Goal: Browse casually

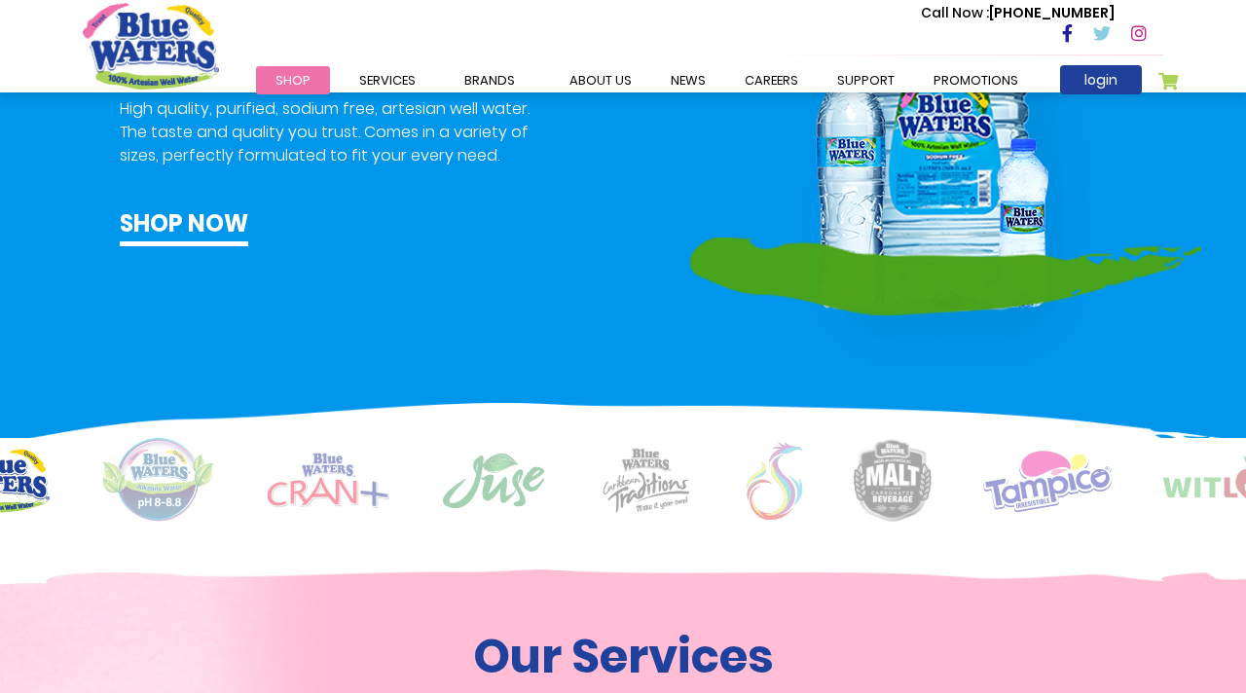
scroll to position [1234, 0]
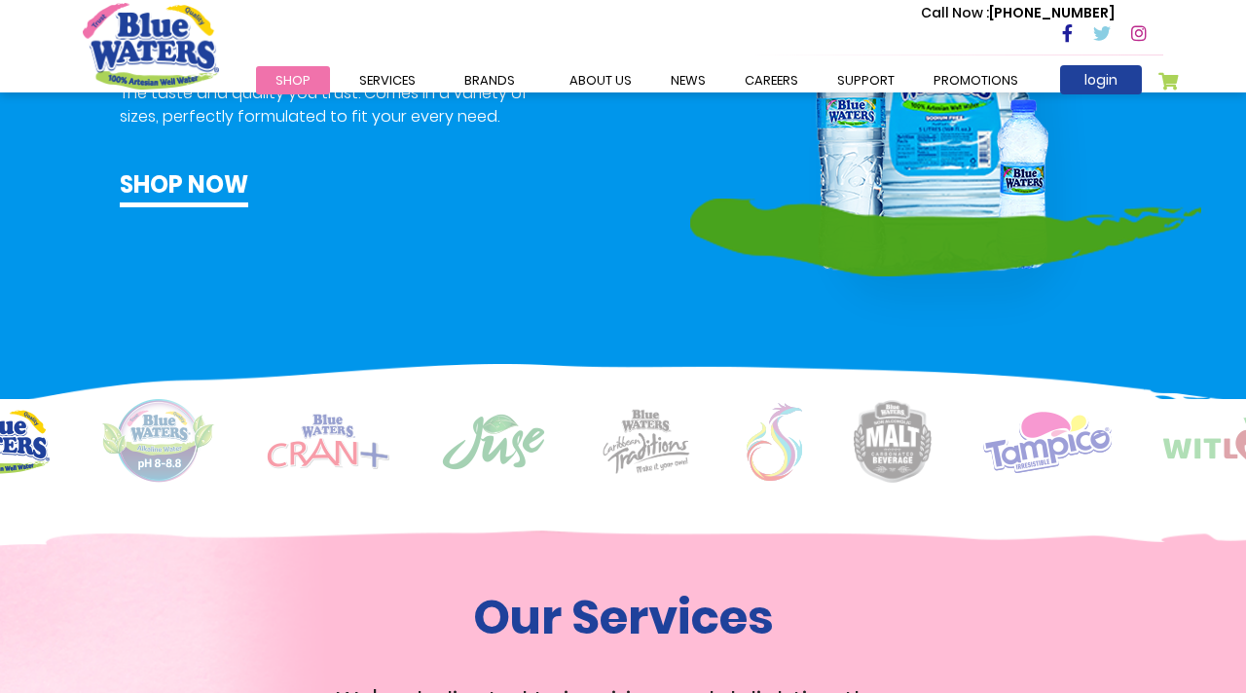
drag, startPoint x: 1049, startPoint y: 507, endPoint x: 758, endPoint y: 513, distance: 291.2
click at [135, 451] on img at bounding box center [158, 441] width 114 height 85
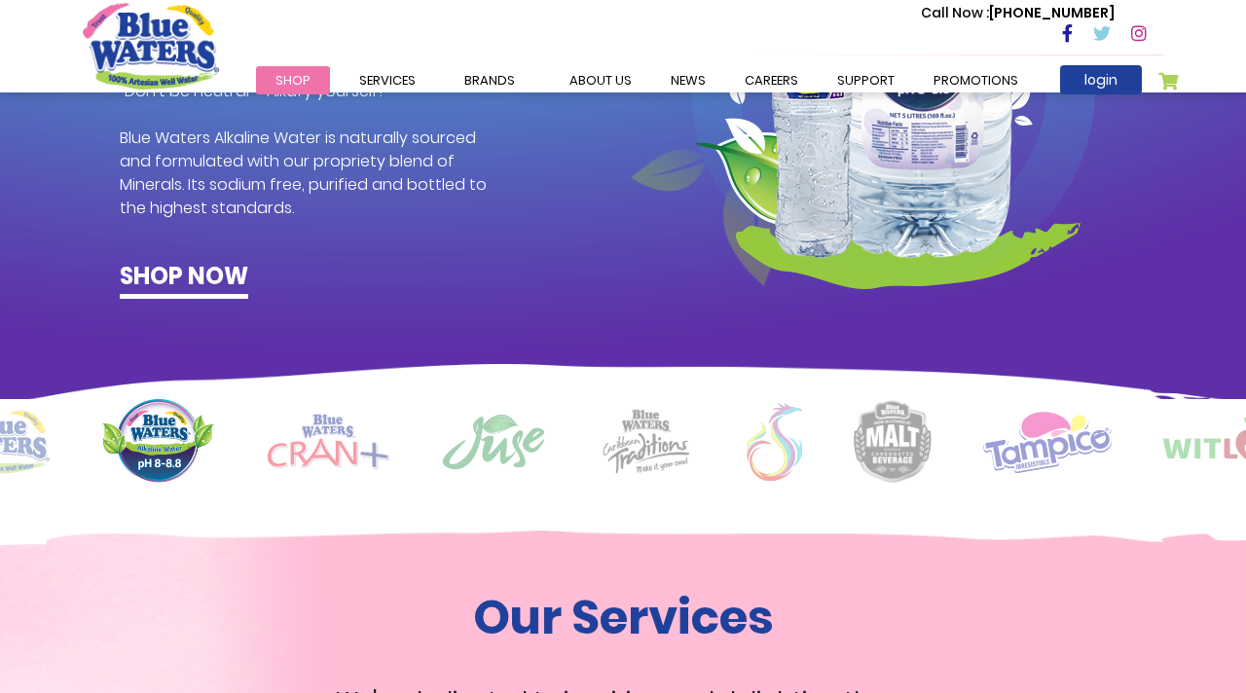
click at [349, 460] on img at bounding box center [328, 442] width 123 height 56
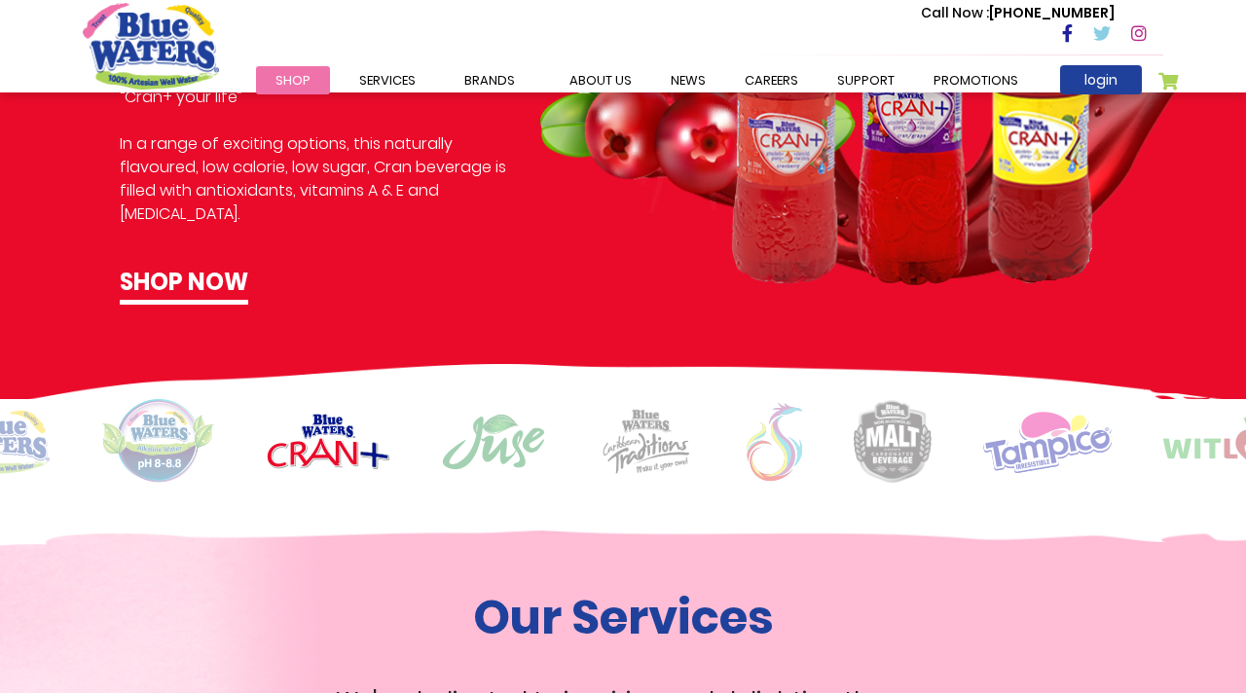
click at [467, 447] on img at bounding box center [493, 442] width 105 height 58
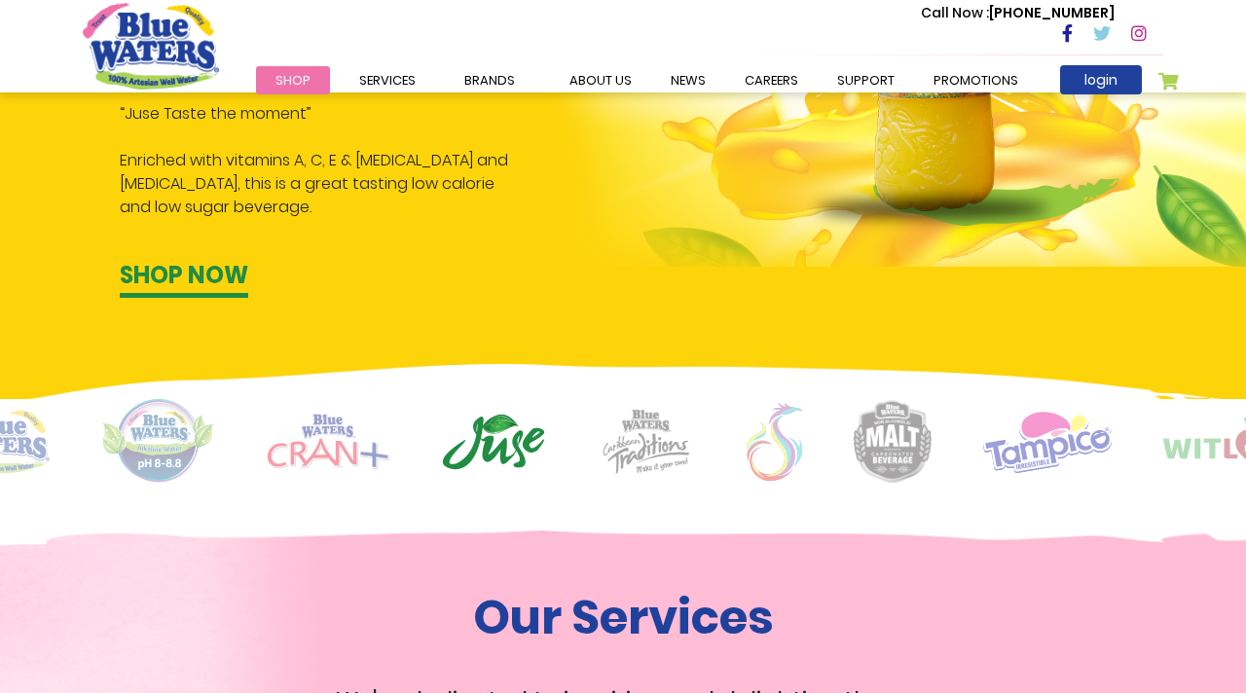
click at [704, 450] on div at bounding box center [623, 441] width 1081 height 85
click at [788, 453] on img at bounding box center [775, 442] width 56 height 78
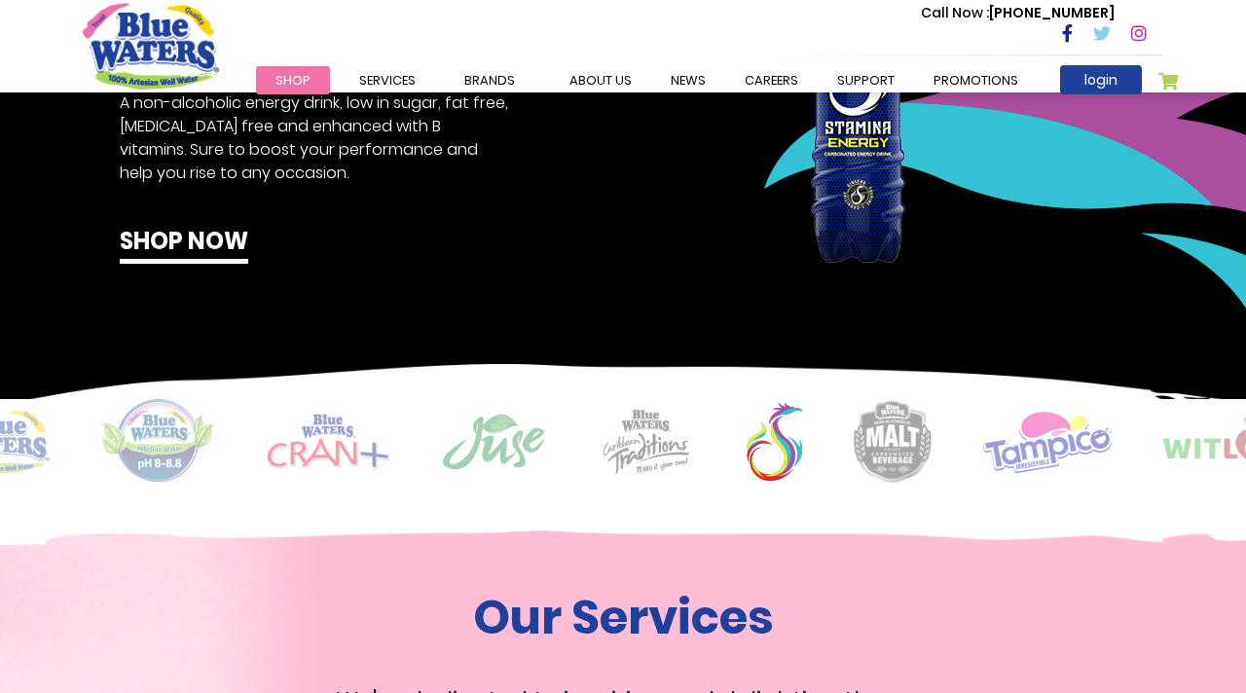
click at [677, 448] on img at bounding box center [646, 441] width 97 height 67
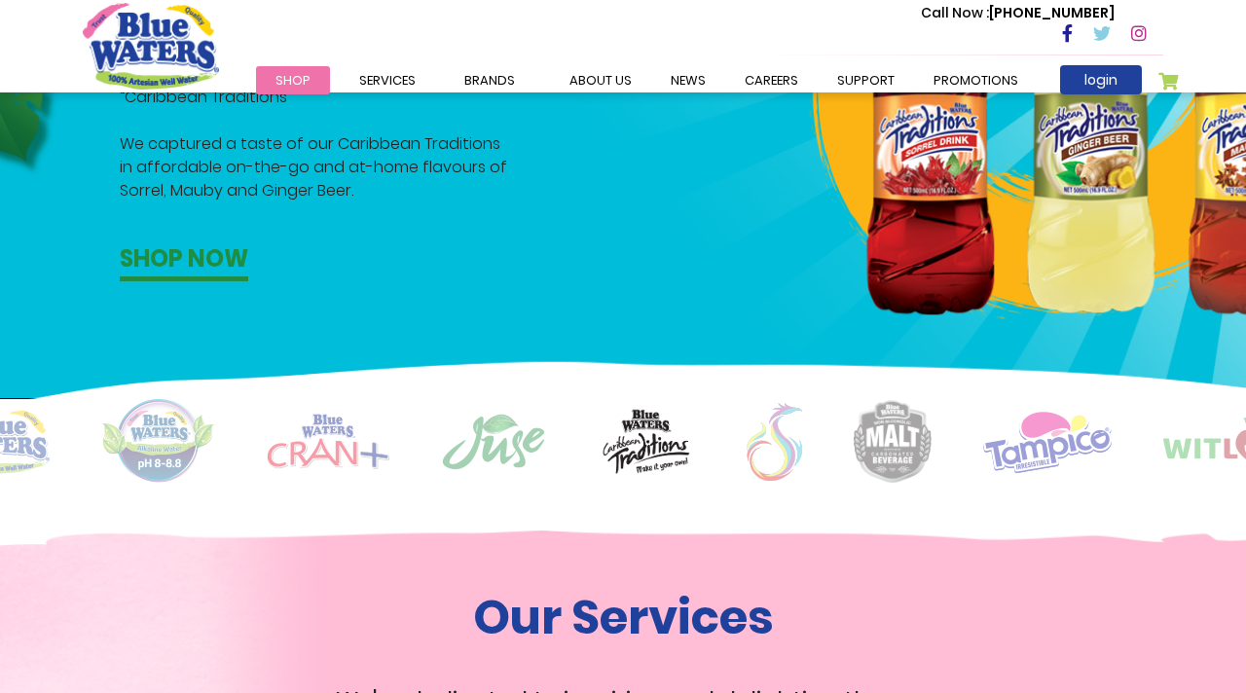
click at [928, 456] on img at bounding box center [893, 441] width 78 height 83
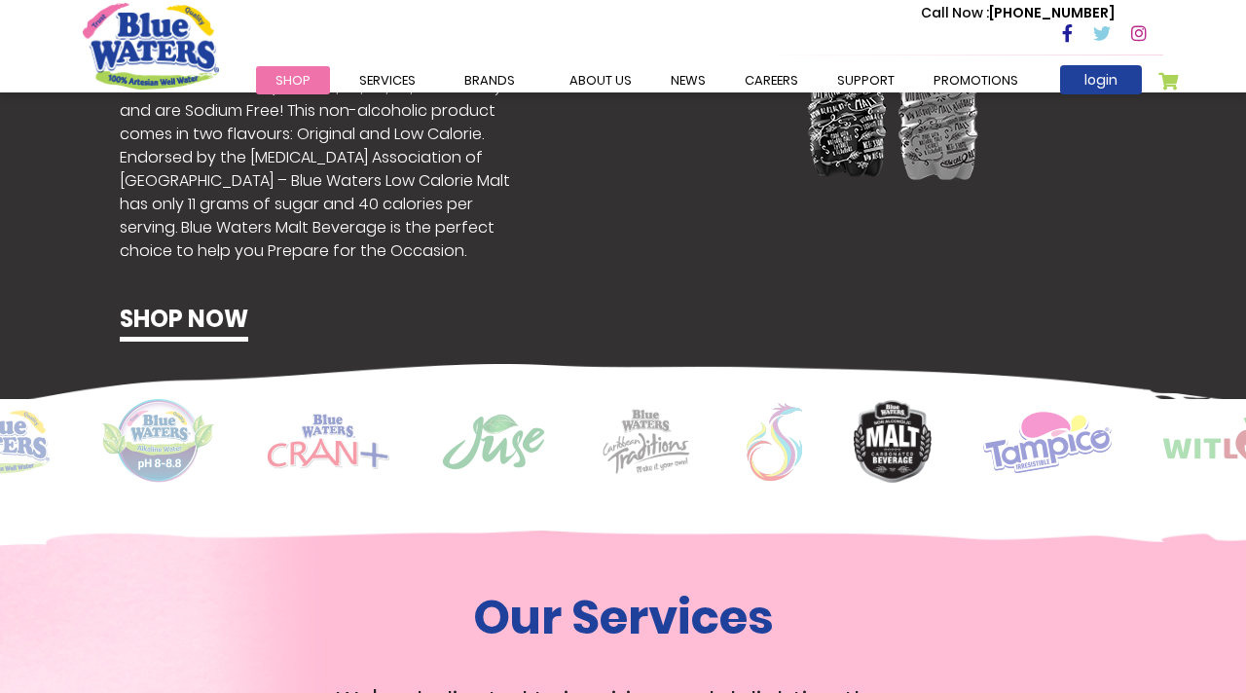
click at [1081, 444] on img at bounding box center [1047, 441] width 129 height 63
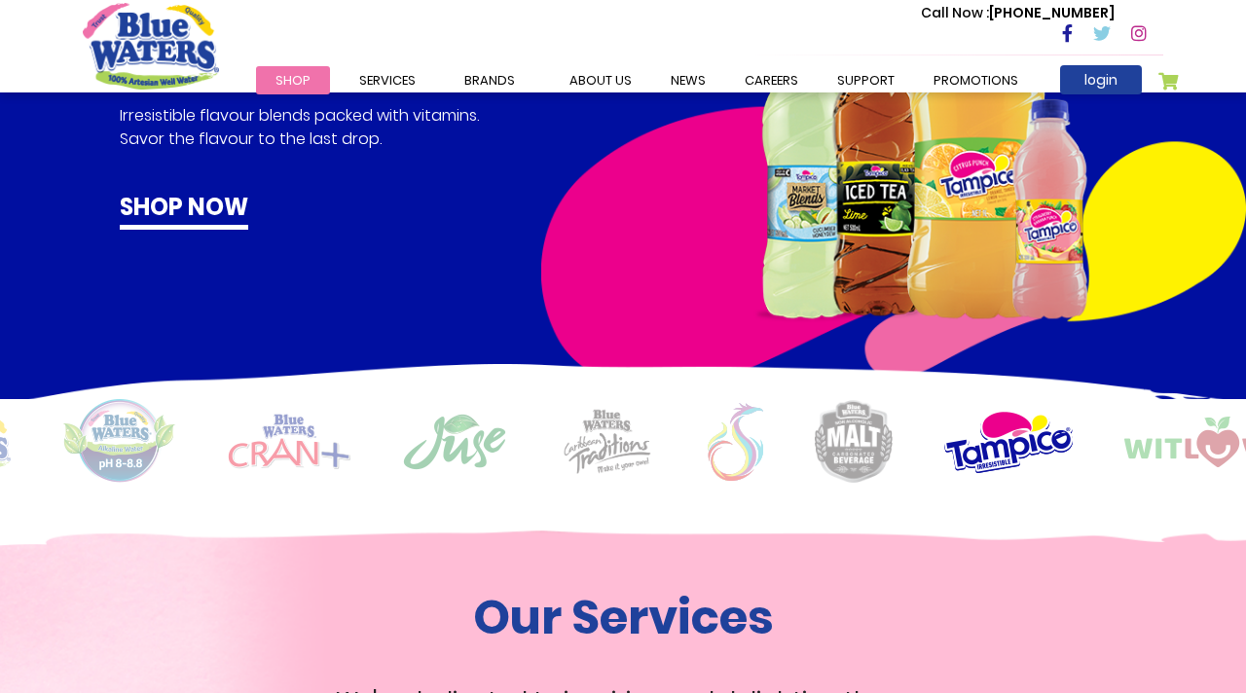
scroll to position [0, 54]
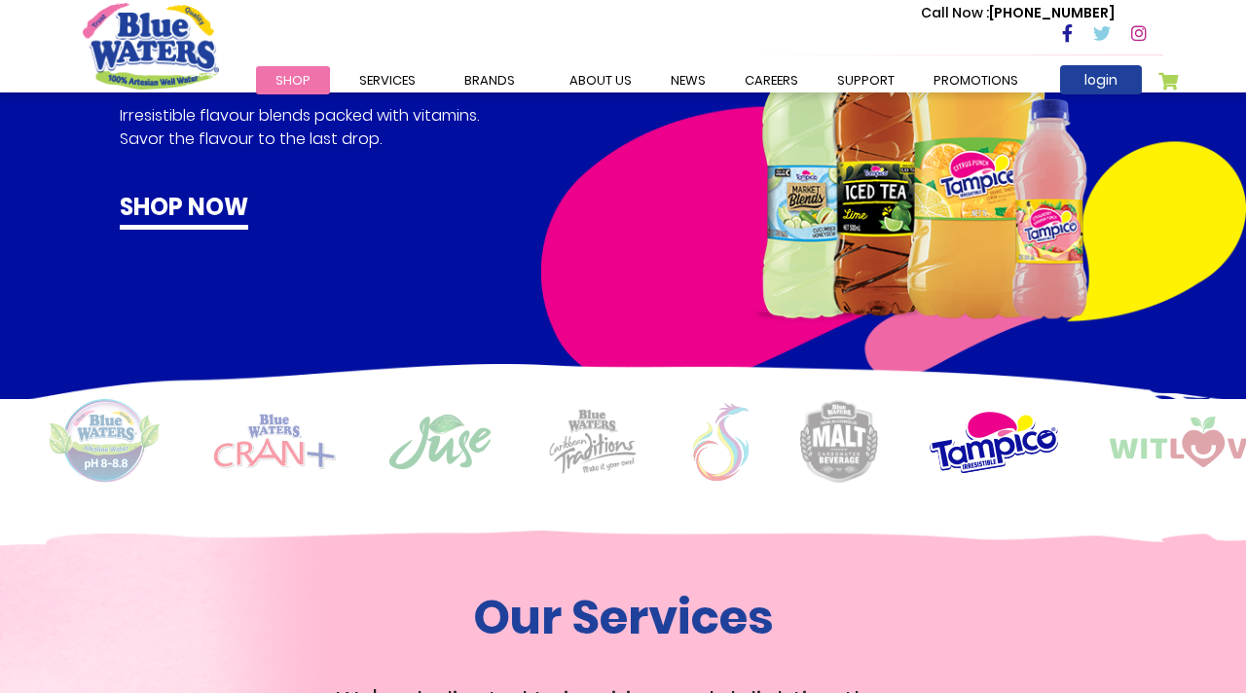
click at [1160, 440] on img at bounding box center [1178, 442] width 137 height 51
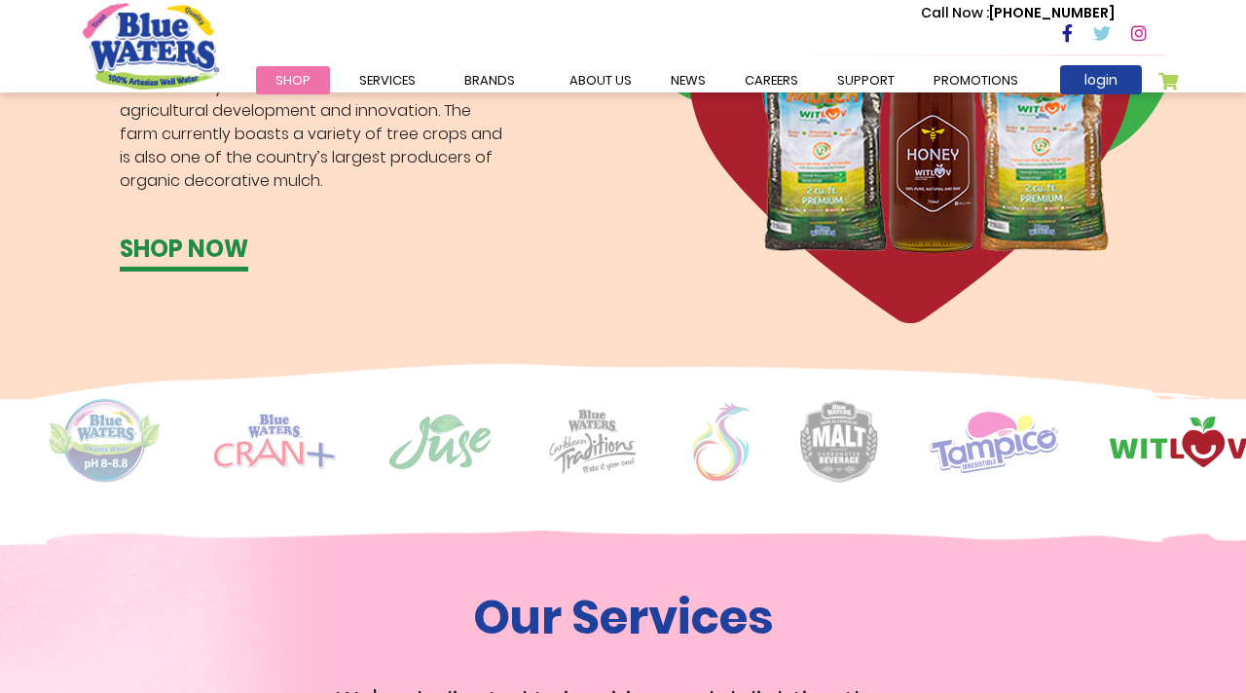
click at [1160, 440] on img at bounding box center [1178, 442] width 137 height 51
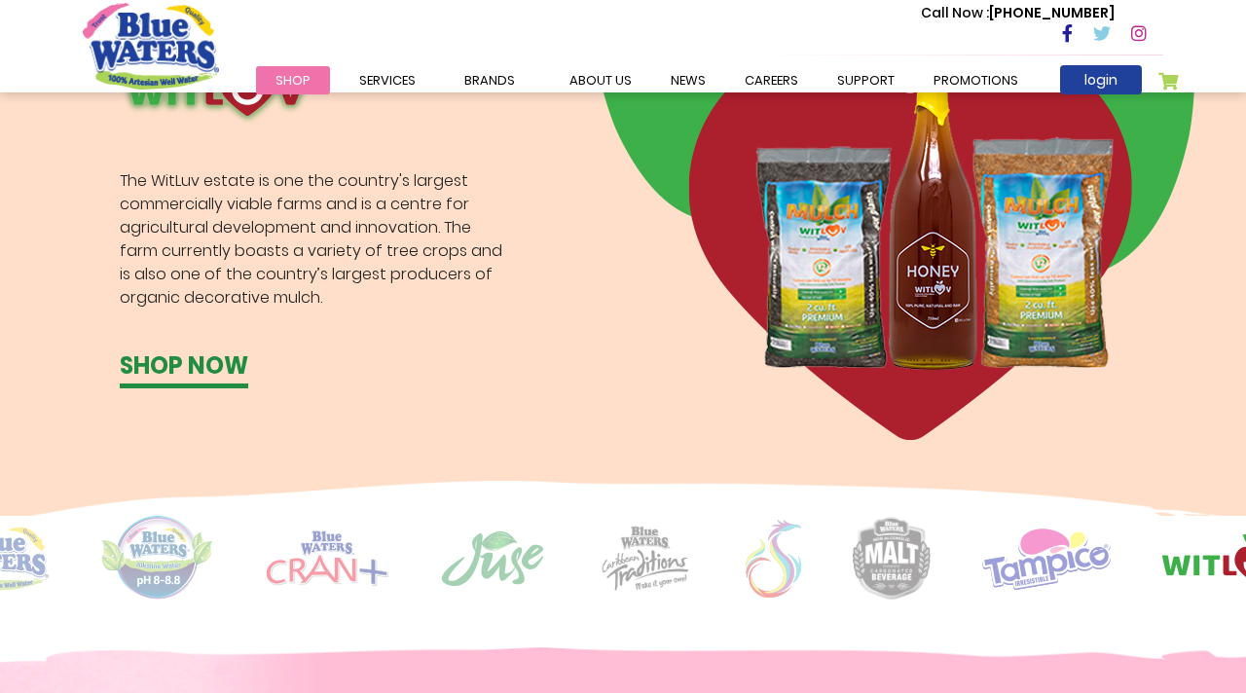
scroll to position [0, 0]
drag, startPoint x: 180, startPoint y: 535, endPoint x: 475, endPoint y: 538, distance: 295.1
